Goal: Task Accomplishment & Management: Manage account settings

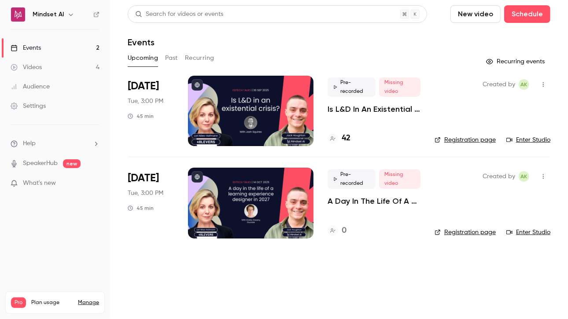
click at [333, 114] on p "Is L&D In An Existential Crisis? | EdTech Talks EP1" at bounding box center [373, 109] width 93 height 11
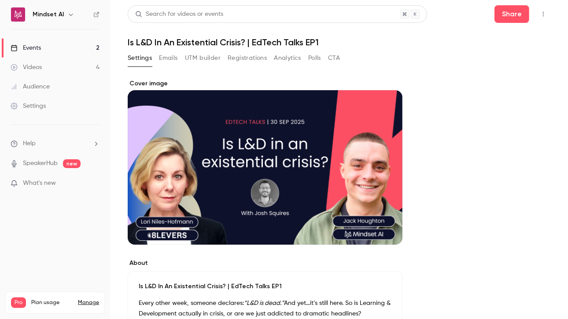
click at [188, 66] on div "Settings Emails UTM builder Registrations Analytics Polls CTA" at bounding box center [234, 60] width 212 height 18
click at [169, 57] on button "Emails" at bounding box center [168, 58] width 18 height 14
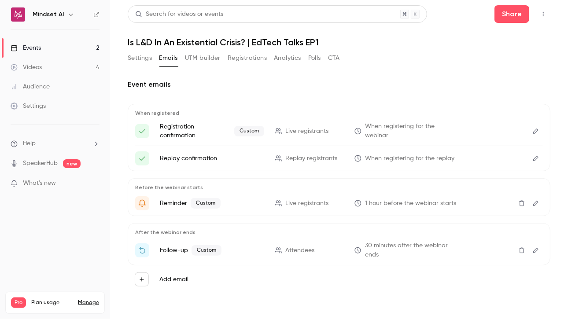
click at [199, 55] on button "UTM builder" at bounding box center [203, 58] width 36 height 14
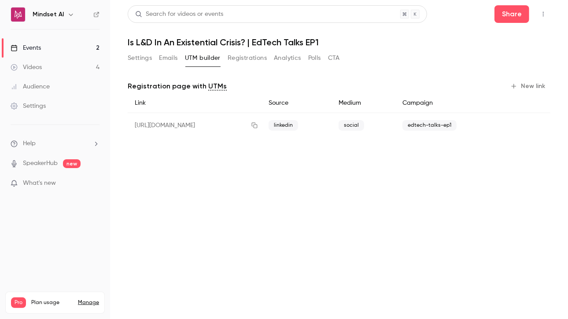
click at [247, 61] on button "Registrations" at bounding box center [246, 58] width 39 height 14
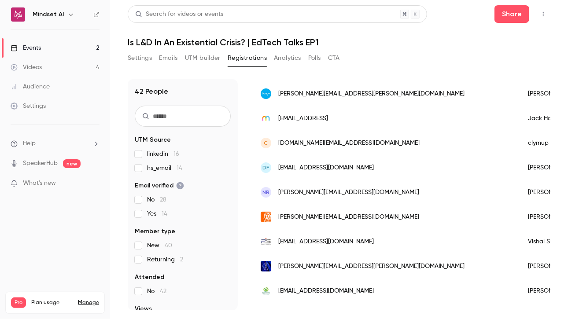
scroll to position [88, 0]
